Goal: Task Accomplishment & Management: Use online tool/utility

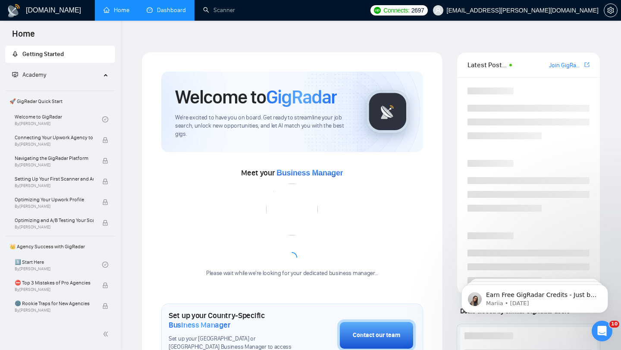
click at [160, 10] on link "Dashboard" at bounding box center [166, 9] width 39 height 7
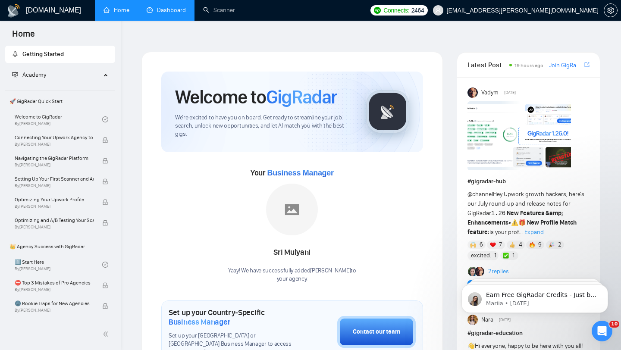
click at [167, 10] on link "Dashboard" at bounding box center [166, 9] width 39 height 7
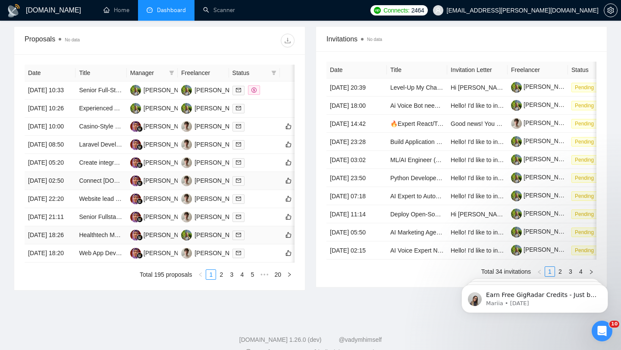
scroll to position [378, 0]
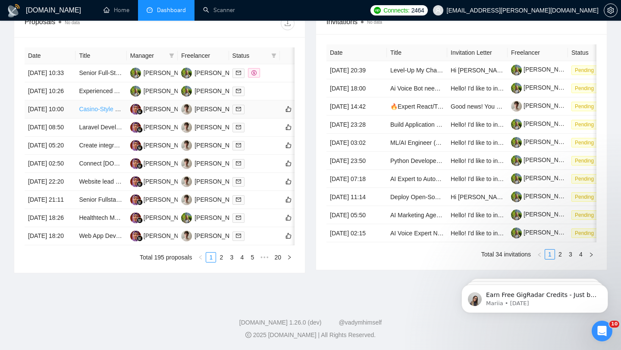
click at [91, 106] on link "Casino-Style UX/UI & Developer for [MEDICAL_DATA]-Driven Dashboard" at bounding box center [177, 109] width 196 height 7
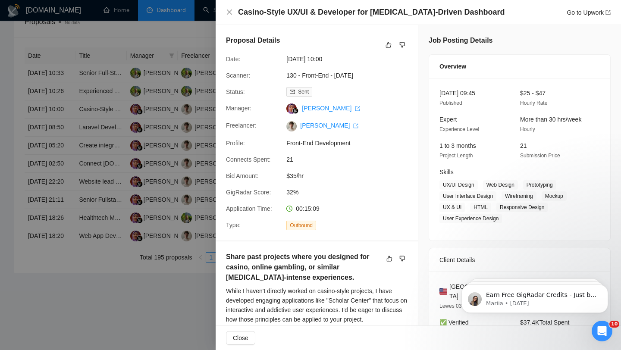
click at [203, 106] on div at bounding box center [310, 175] width 621 height 350
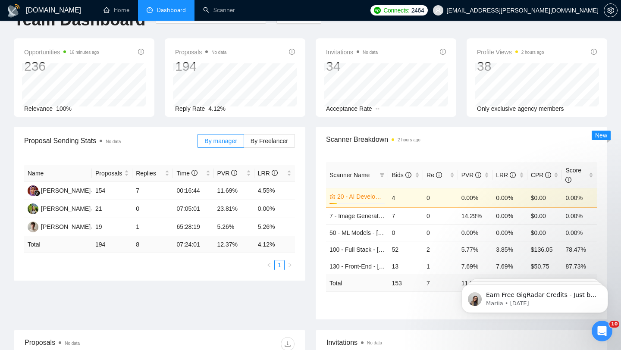
scroll to position [0, 0]
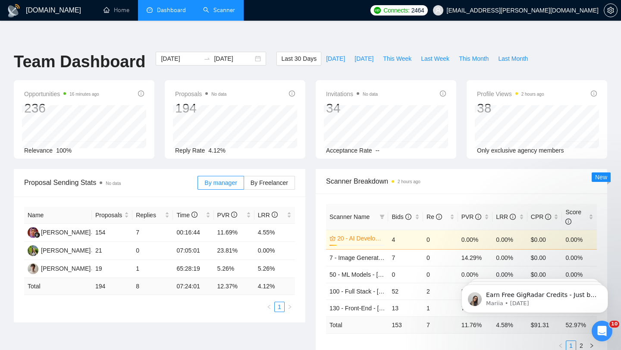
click at [223, 14] on link "Scanner" at bounding box center [219, 9] width 32 height 7
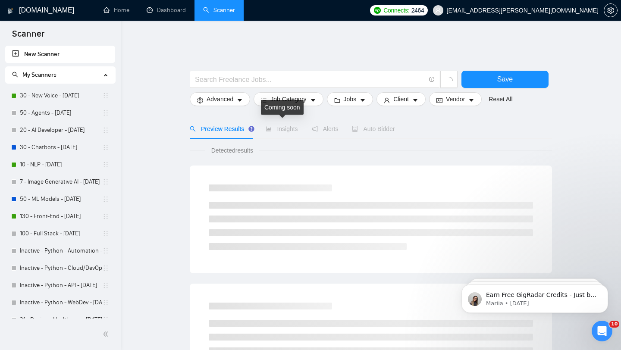
click at [285, 125] on span "Insights" at bounding box center [281, 128] width 32 height 7
